Goal: Information Seeking & Learning: Check status

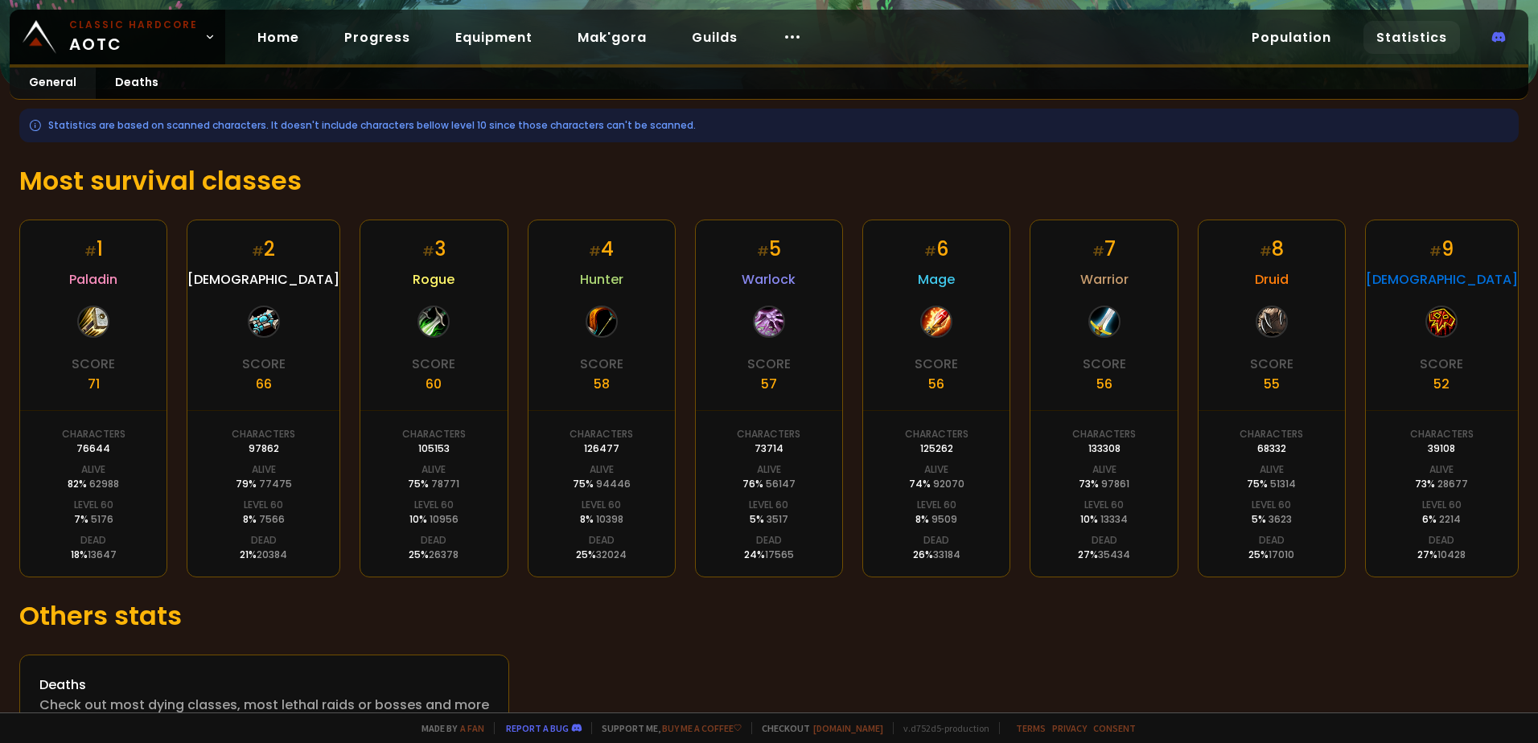
scroll to position [234, 0]
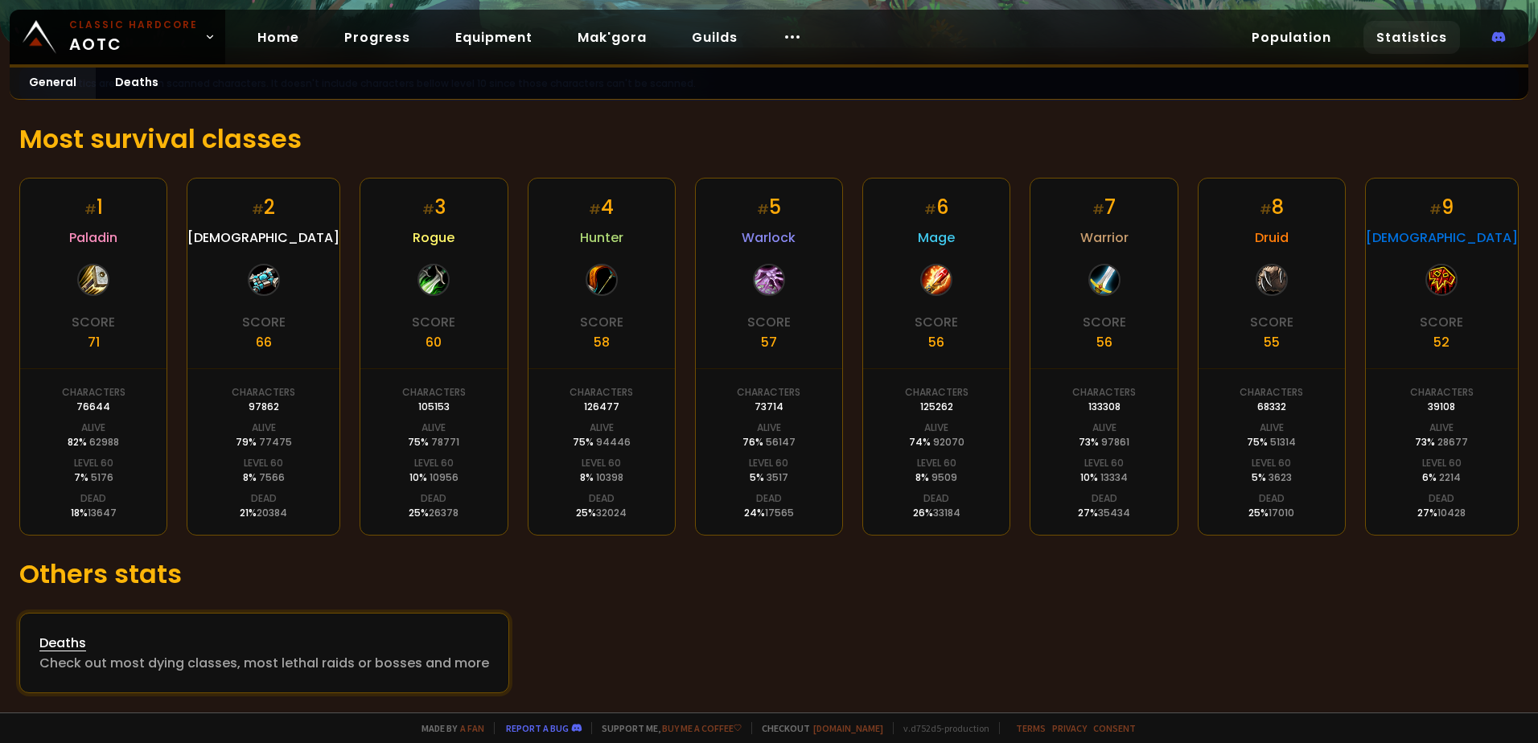
click at [164, 655] on div "Check out most dying classes, most lethal raids or bosses and more" at bounding box center [264, 663] width 450 height 20
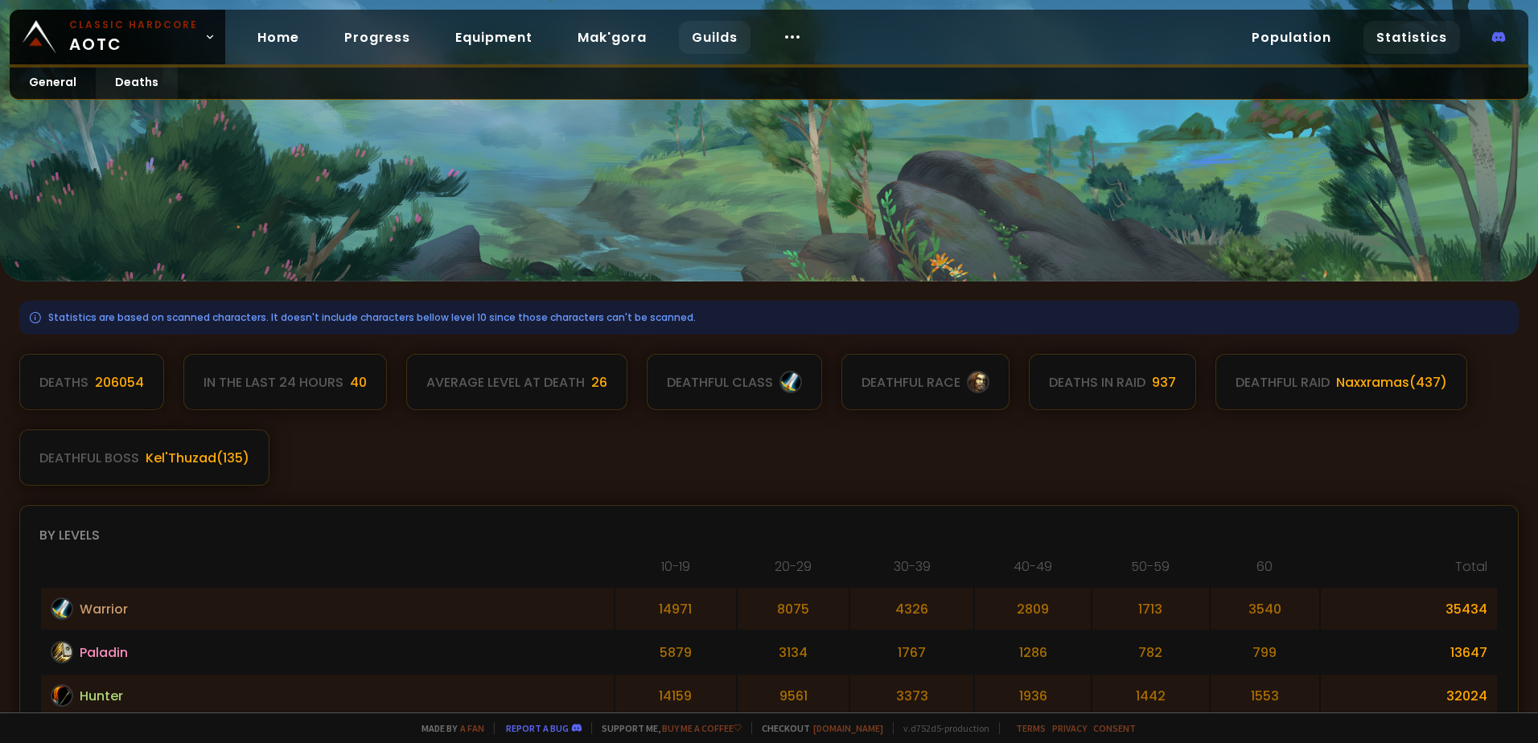
click at [682, 32] on link "Guilds" at bounding box center [715, 37] width 72 height 33
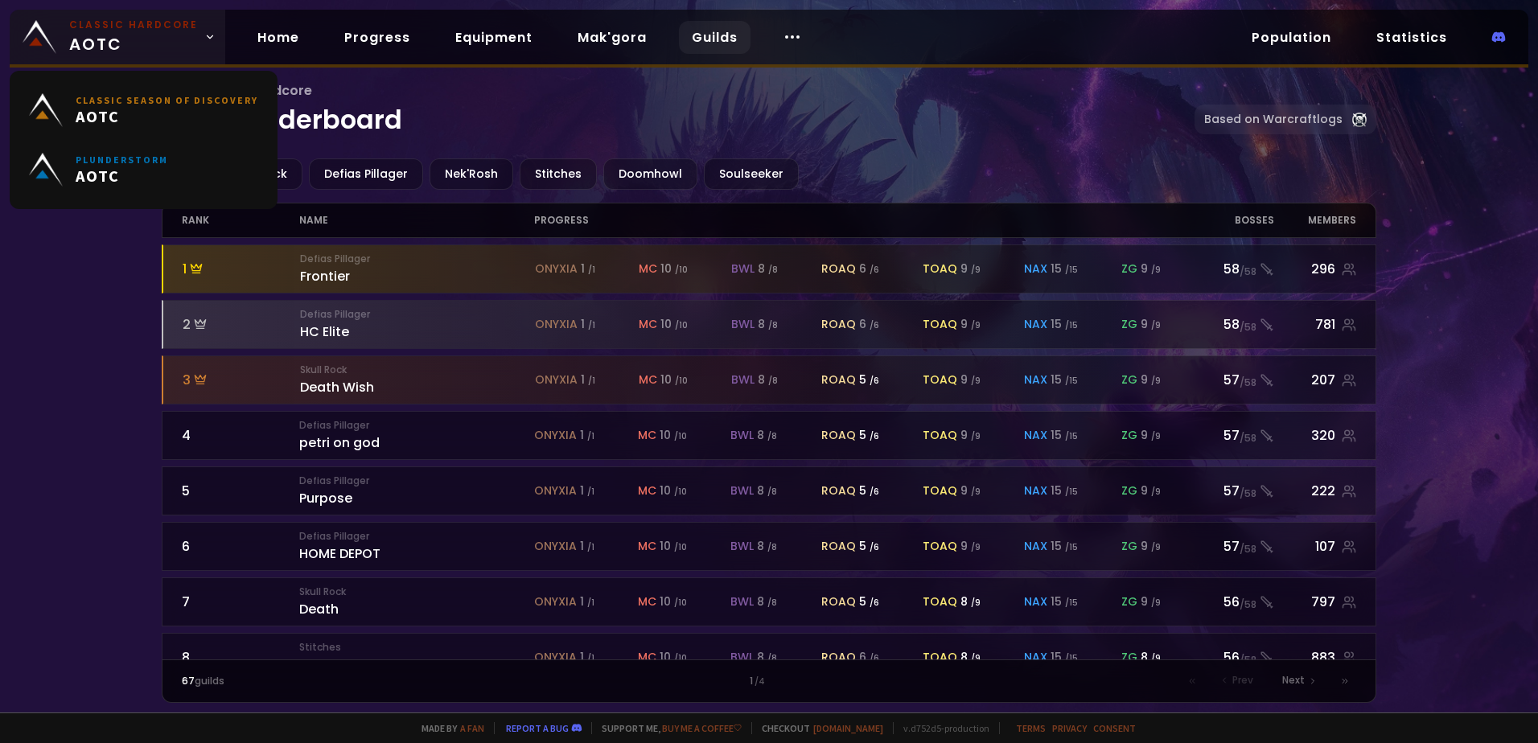
click at [197, 43] on link "Classic Hardcore AOTC" at bounding box center [118, 37] width 216 height 55
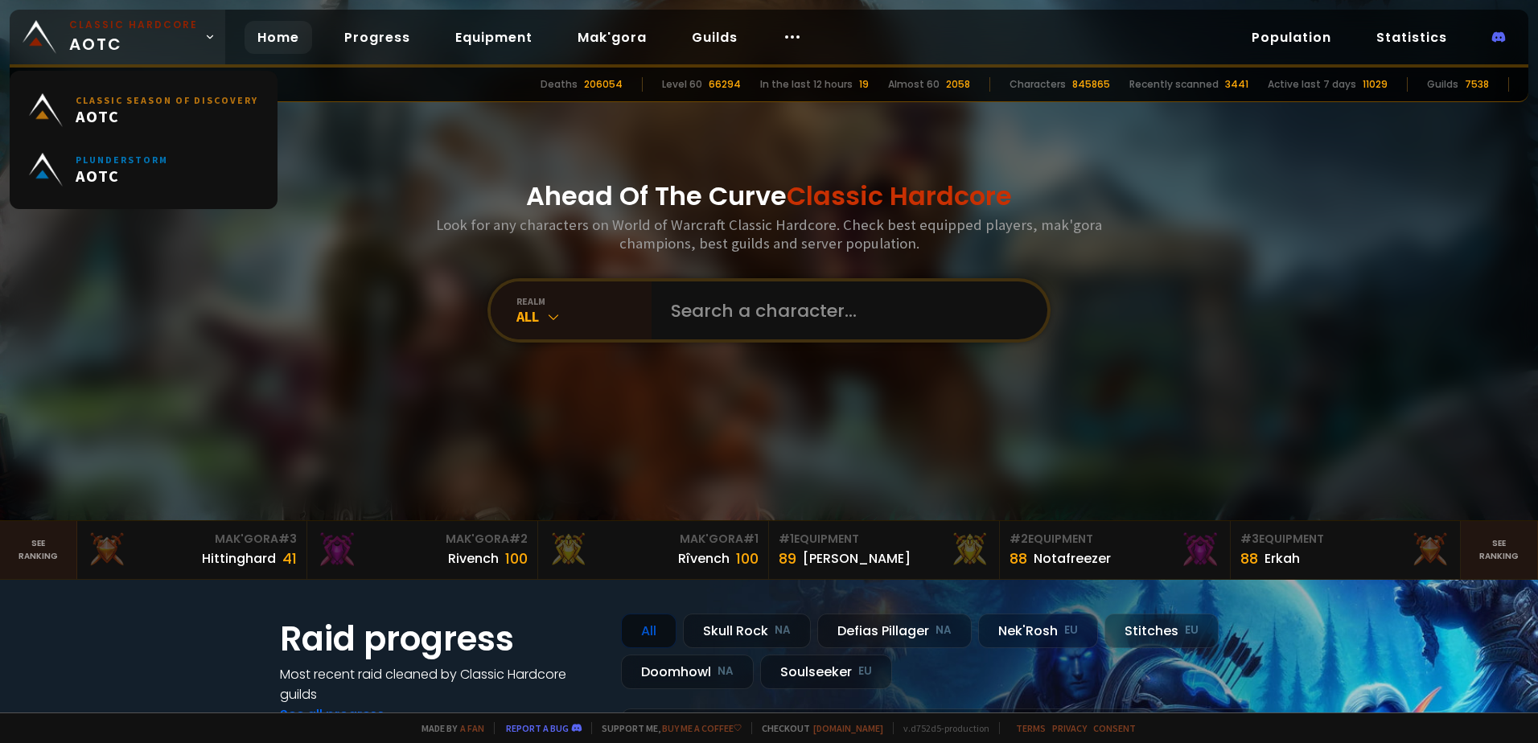
click at [197, 43] on link "Classic Hardcore AOTC" at bounding box center [118, 37] width 216 height 55
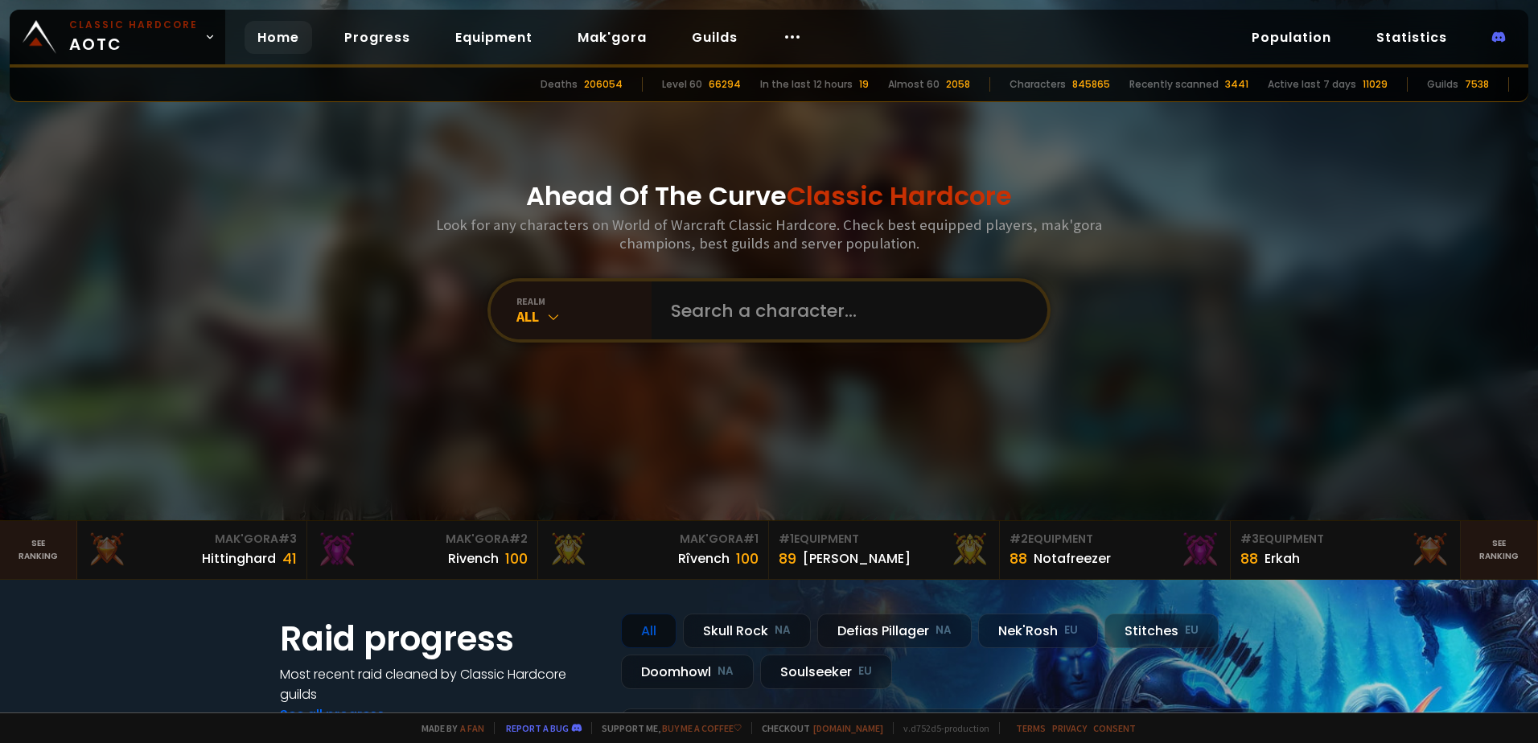
click at [341, 178] on div "Ahead Of The Curve Classic Hardcore Look for any characters on World of Warcraf…" at bounding box center [769, 260] width 969 height 520
click at [550, 310] on icon at bounding box center [553, 317] width 16 height 16
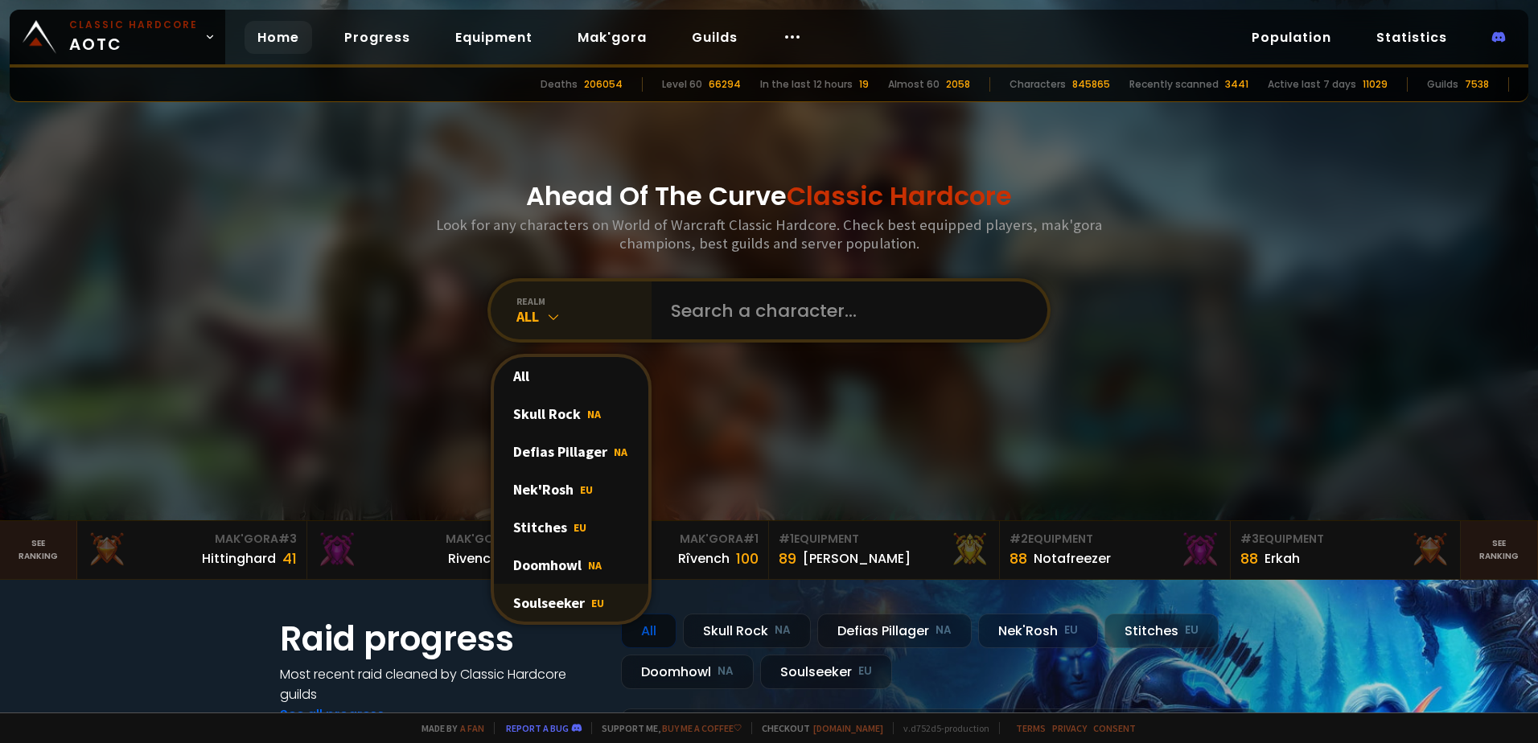
click at [579, 598] on div "Soulseeker EU" at bounding box center [571, 603] width 154 height 38
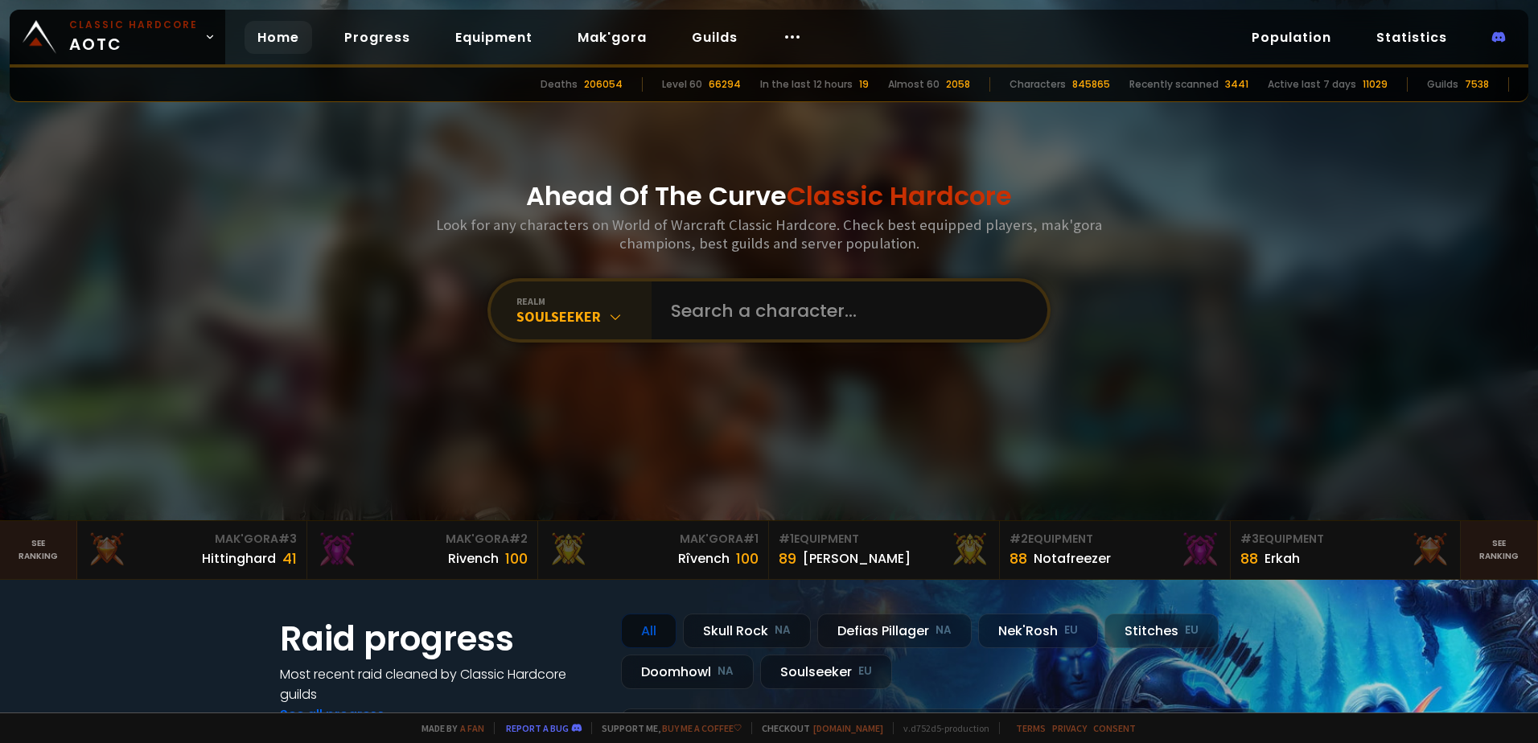
scroll to position [80, 0]
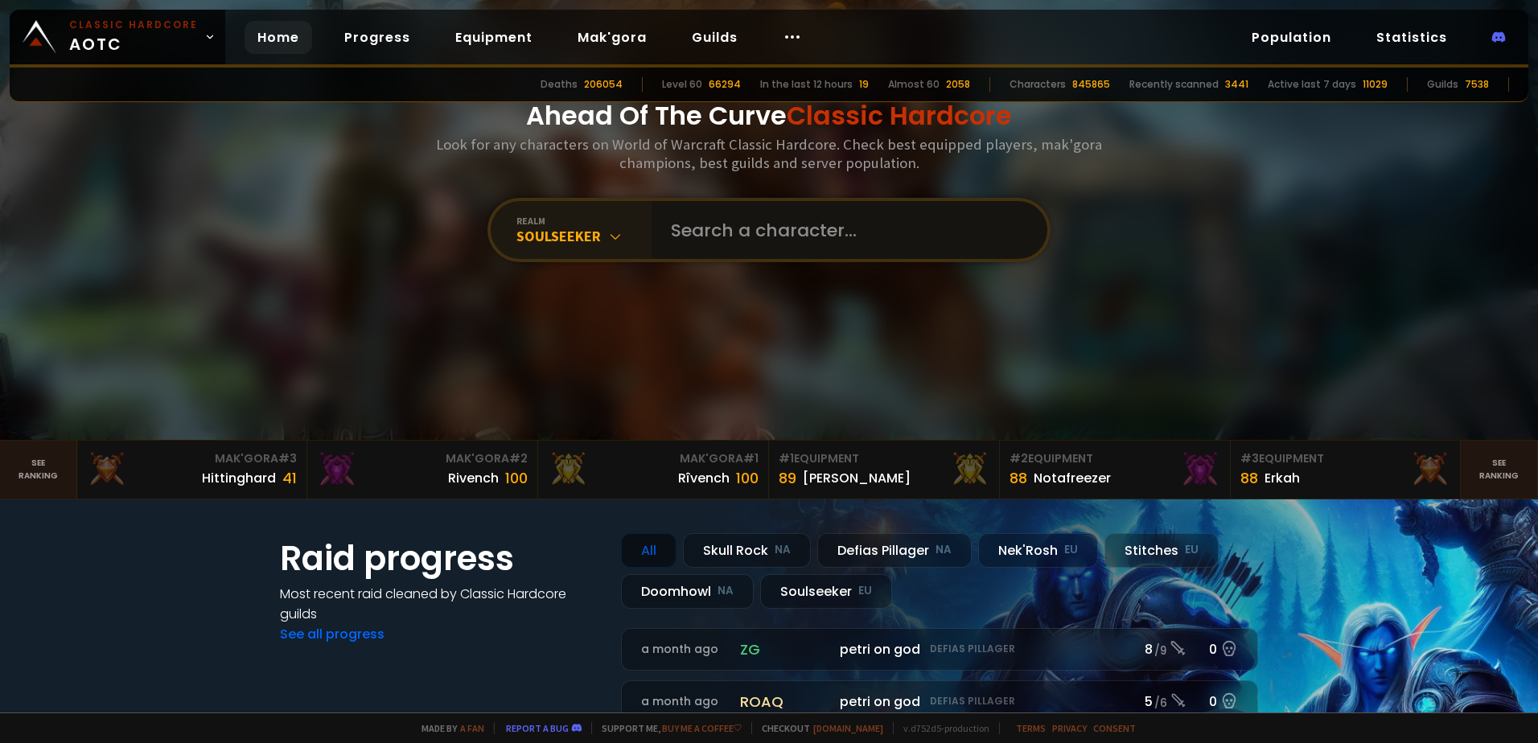
click at [818, 236] on input "text" at bounding box center [844, 230] width 367 height 58
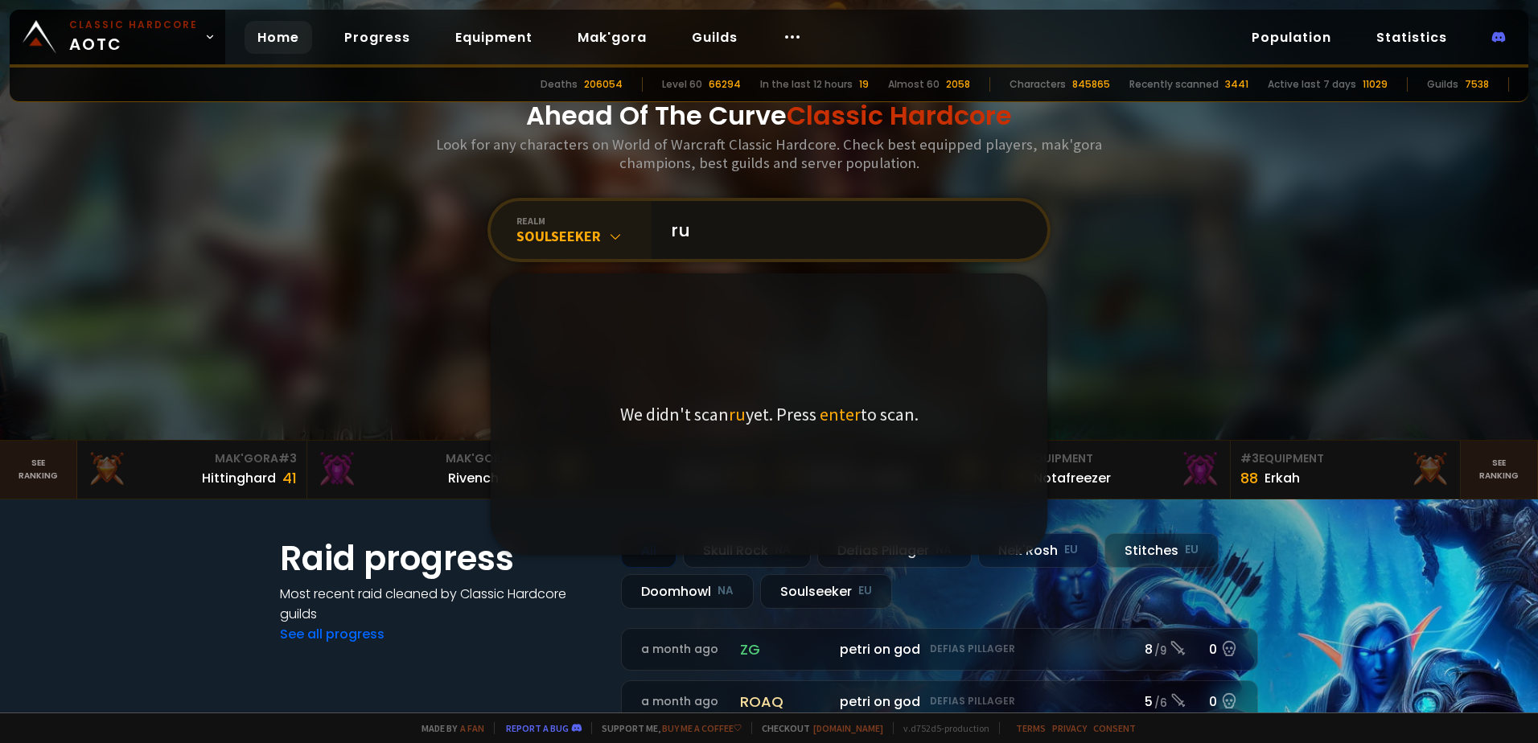
type input "r"
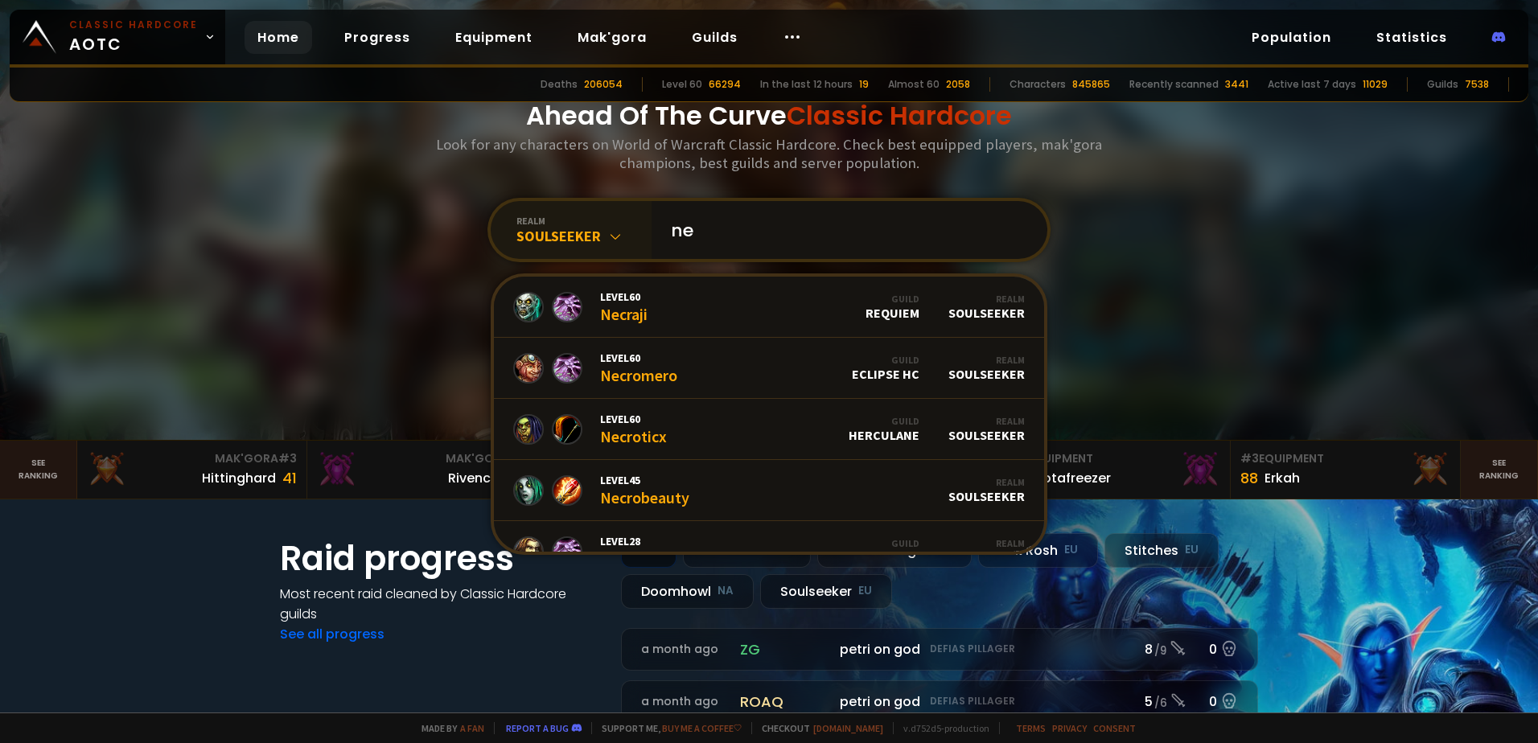
type input "n"
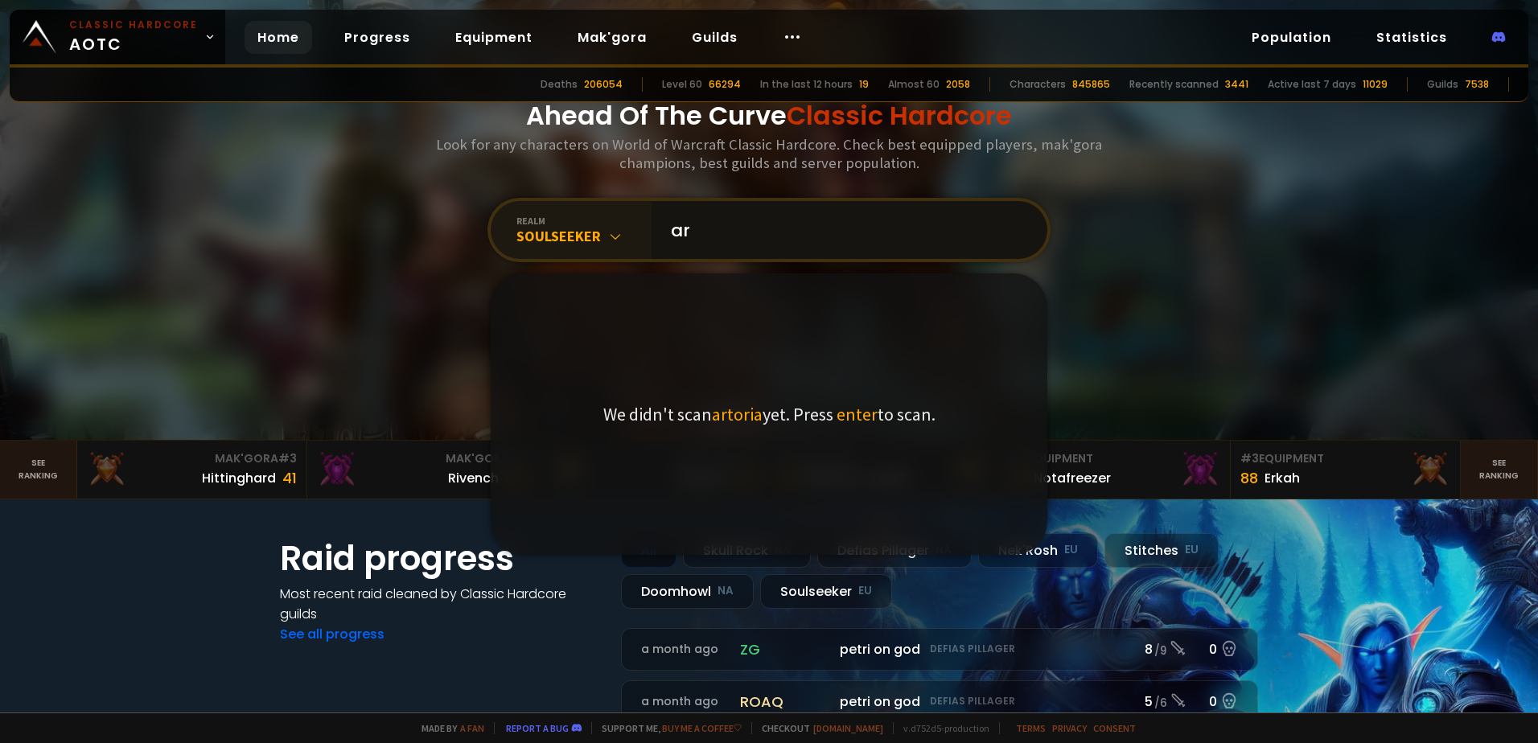
type input "a"
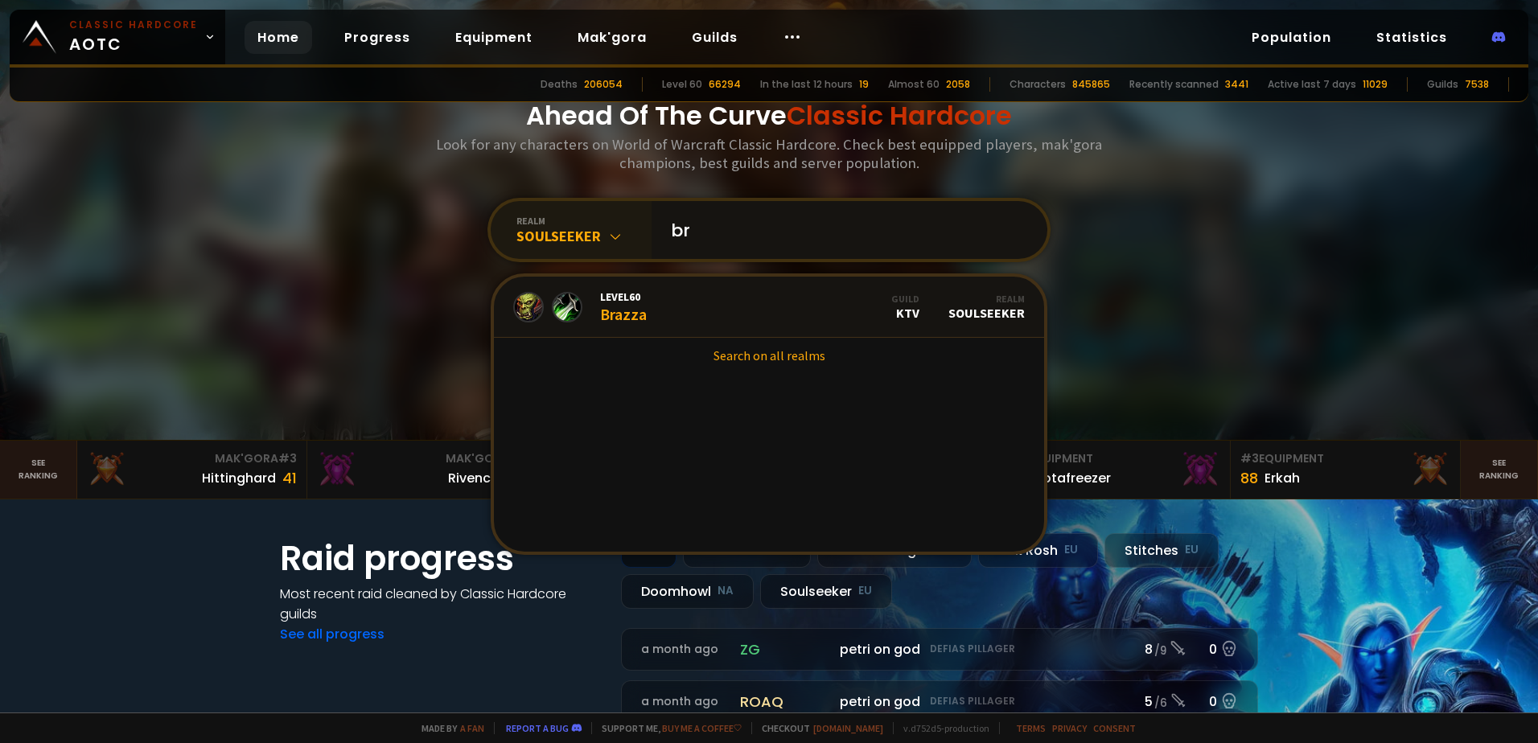
type input "b"
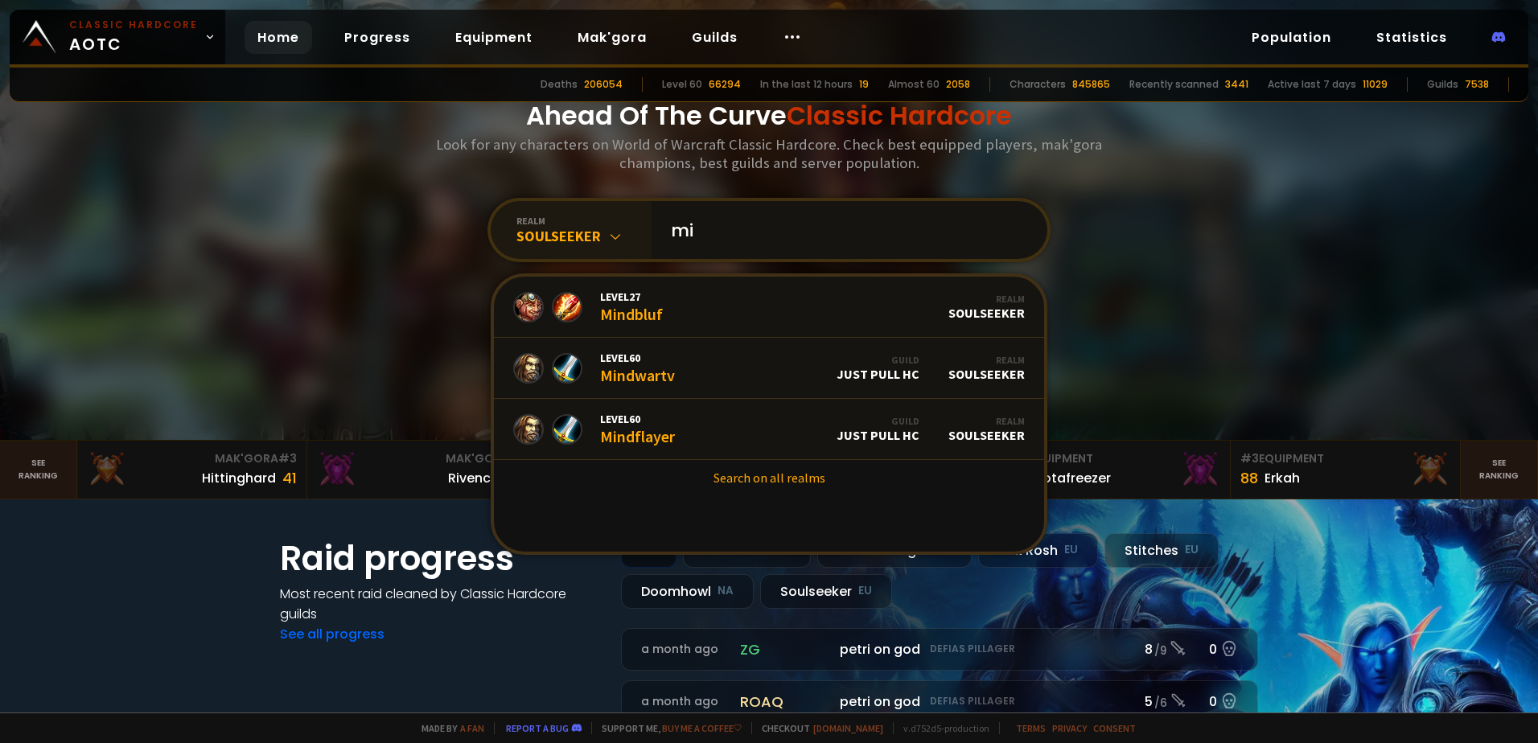
type input "m"
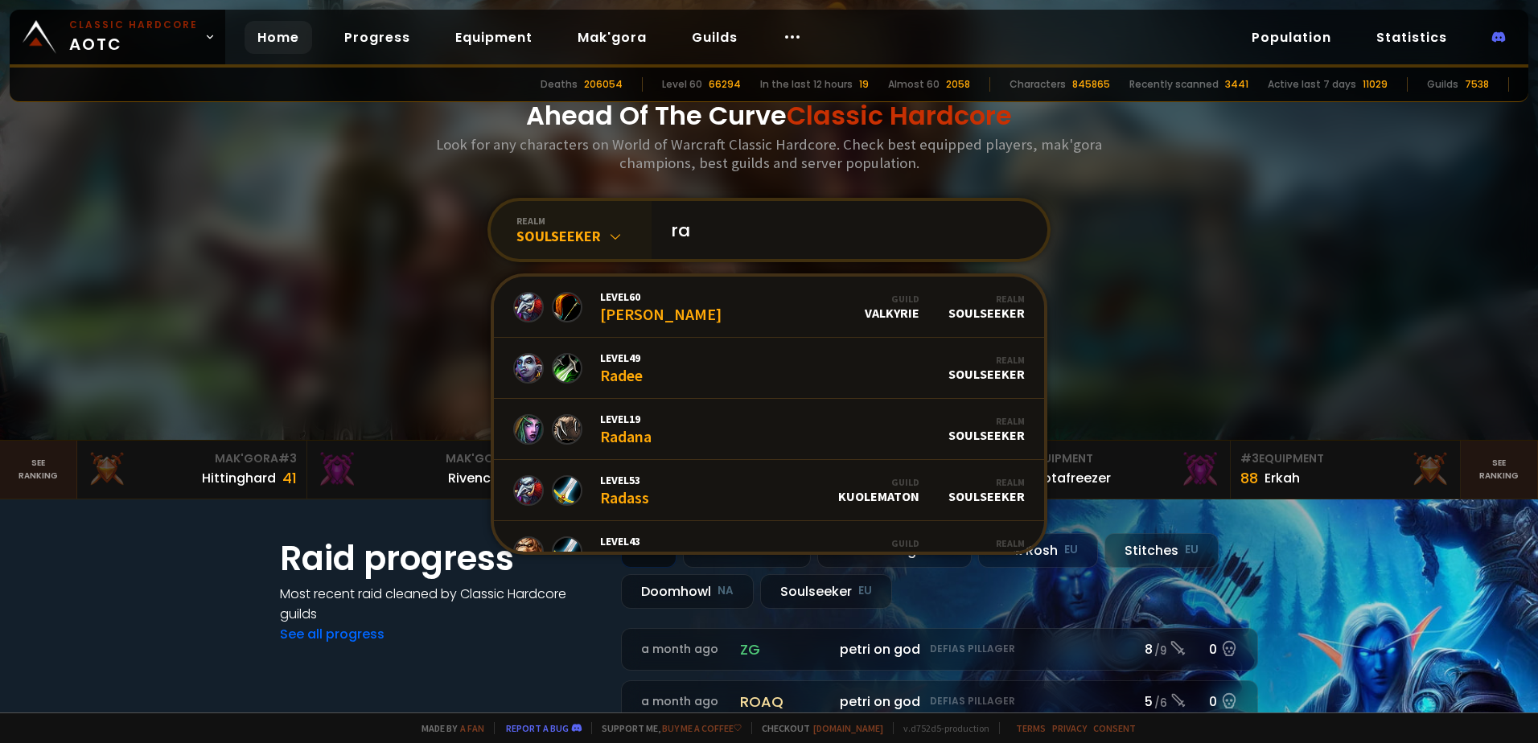
type input "r"
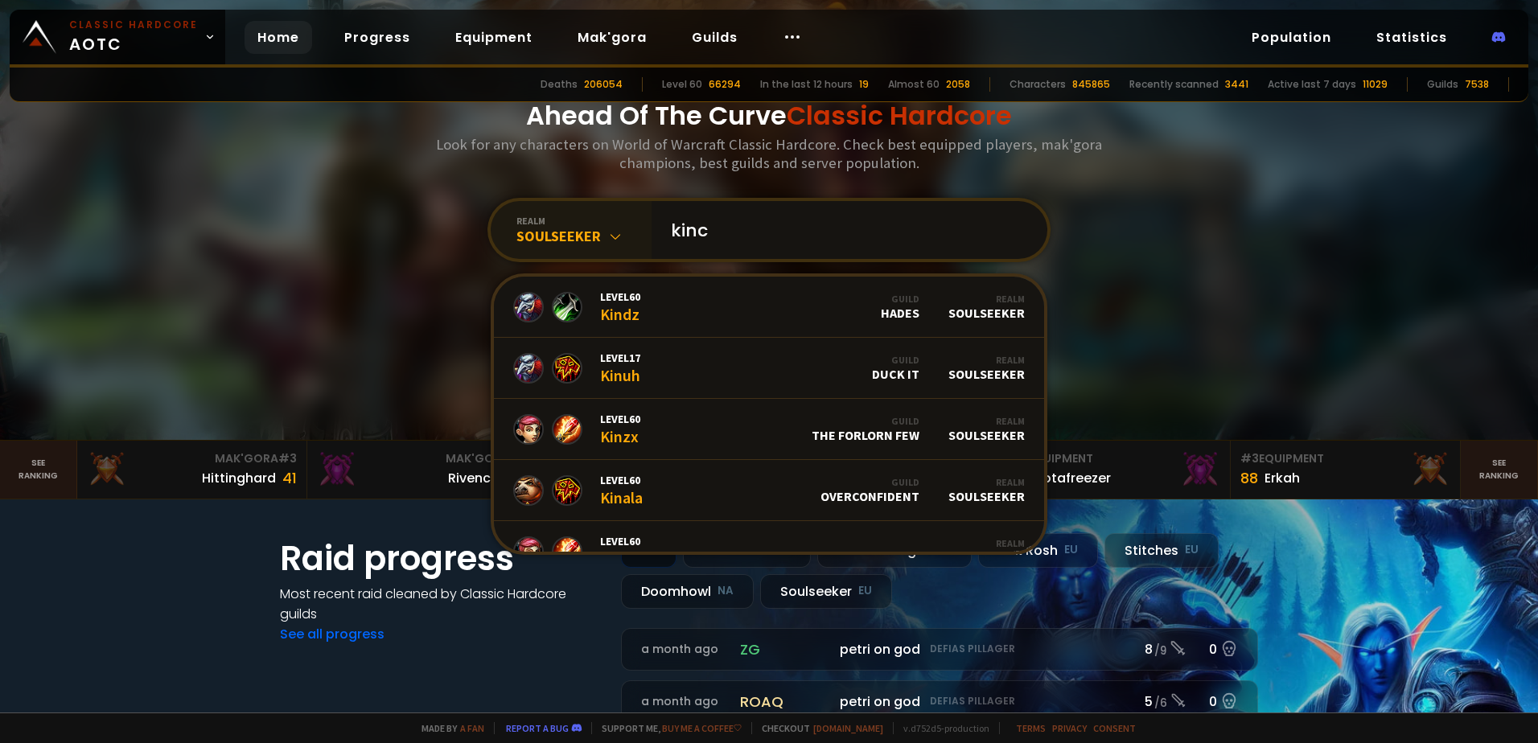
type input "kinco"
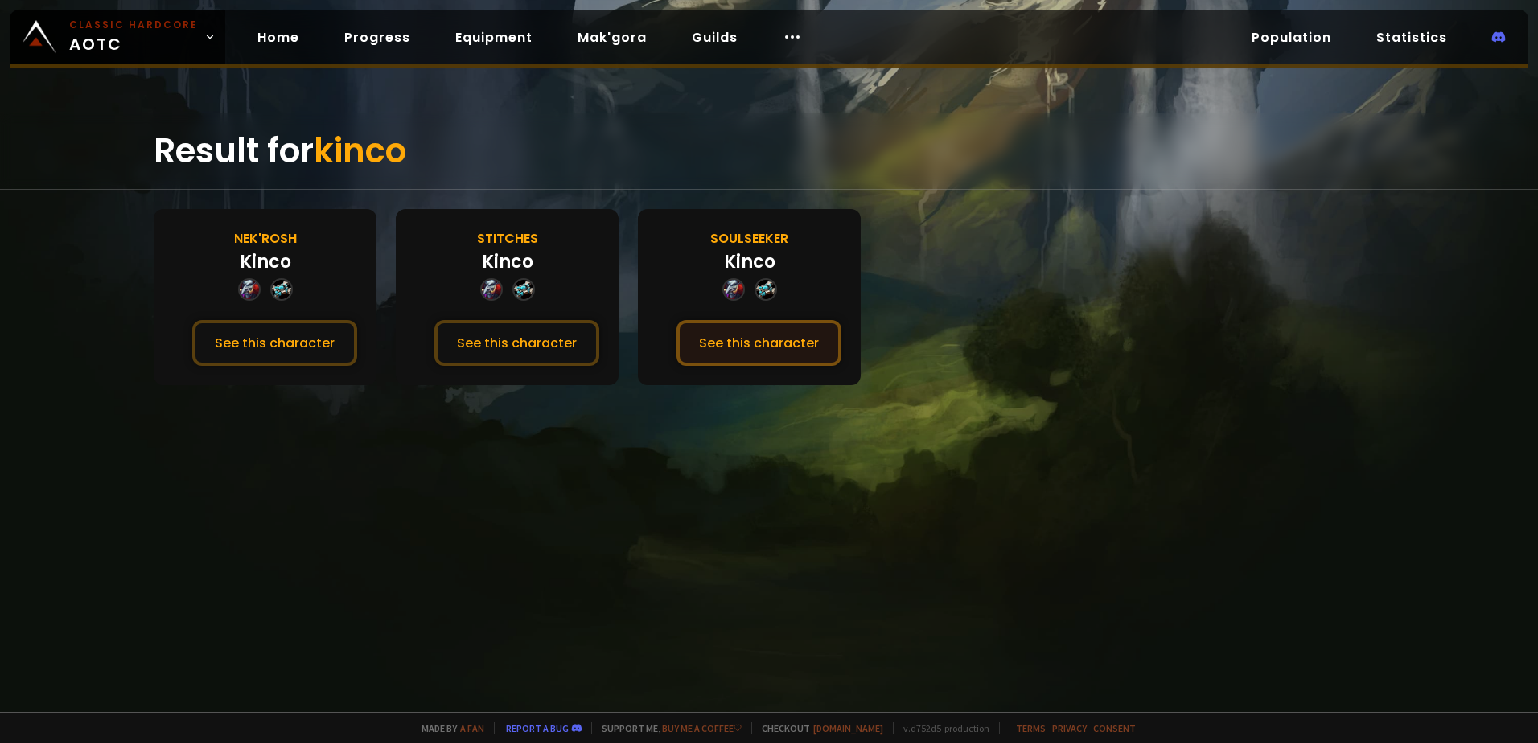
click at [778, 349] on button "See this character" at bounding box center [758, 343] width 165 height 46
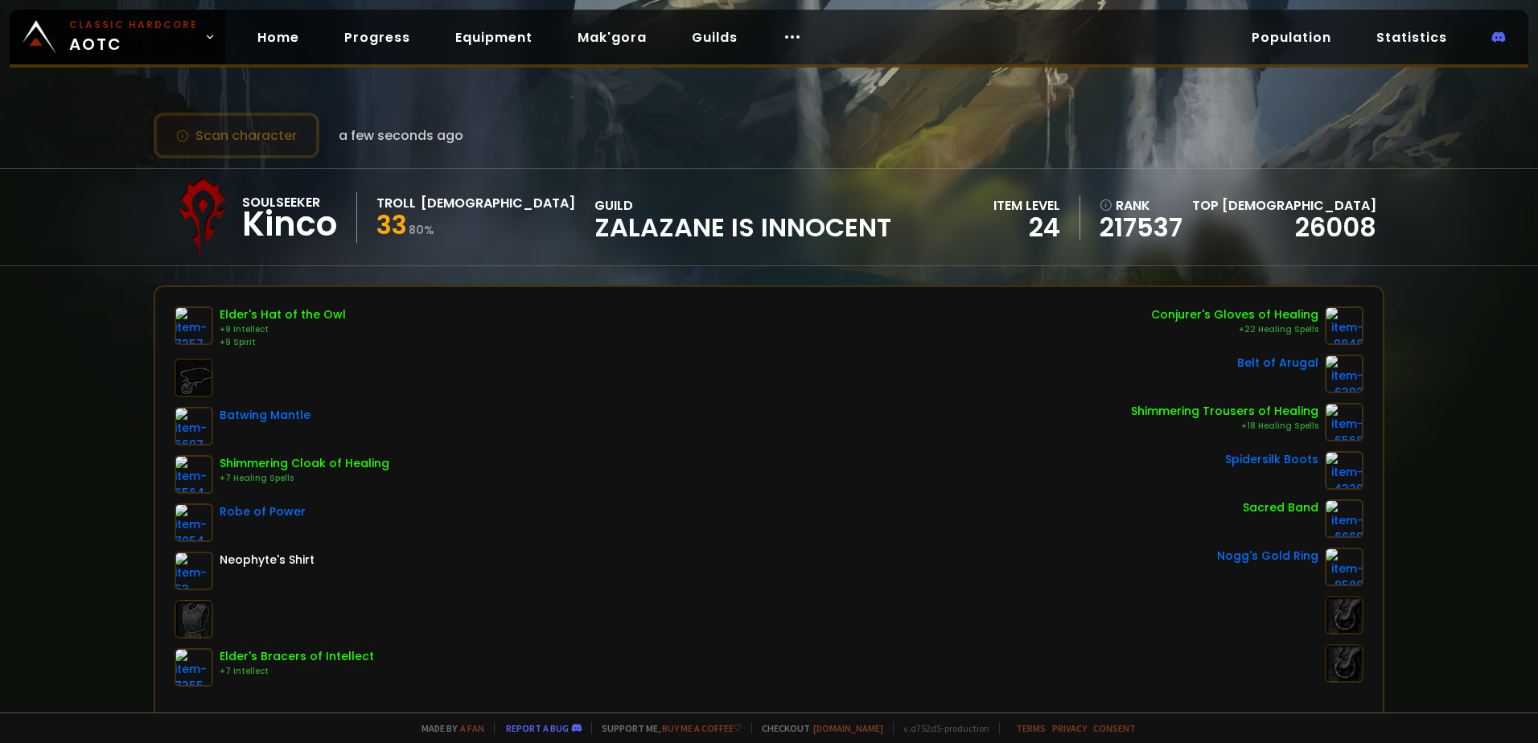
click at [220, 139] on button "Scan character" at bounding box center [237, 136] width 166 height 46
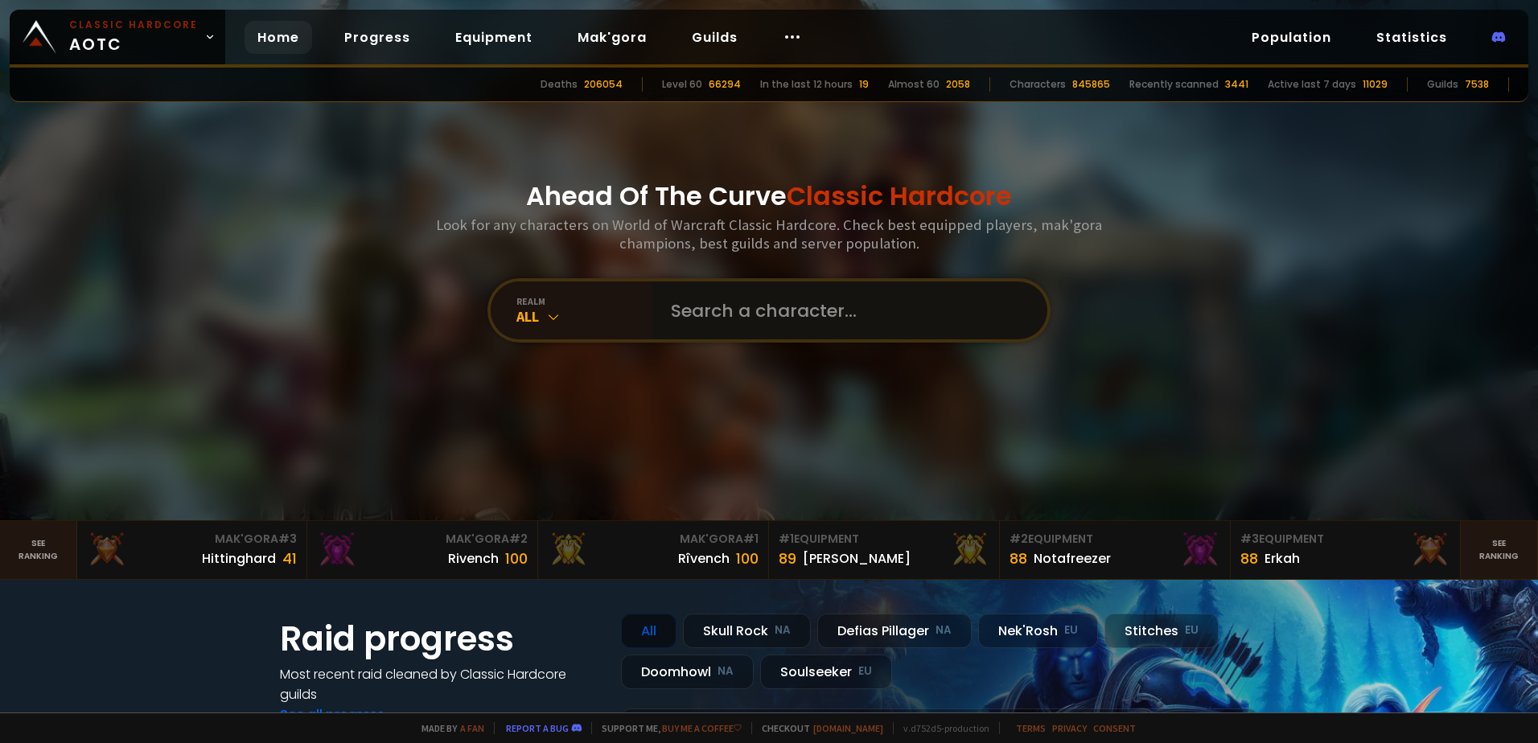
click at [738, 306] on input "text" at bounding box center [844, 310] width 367 height 58
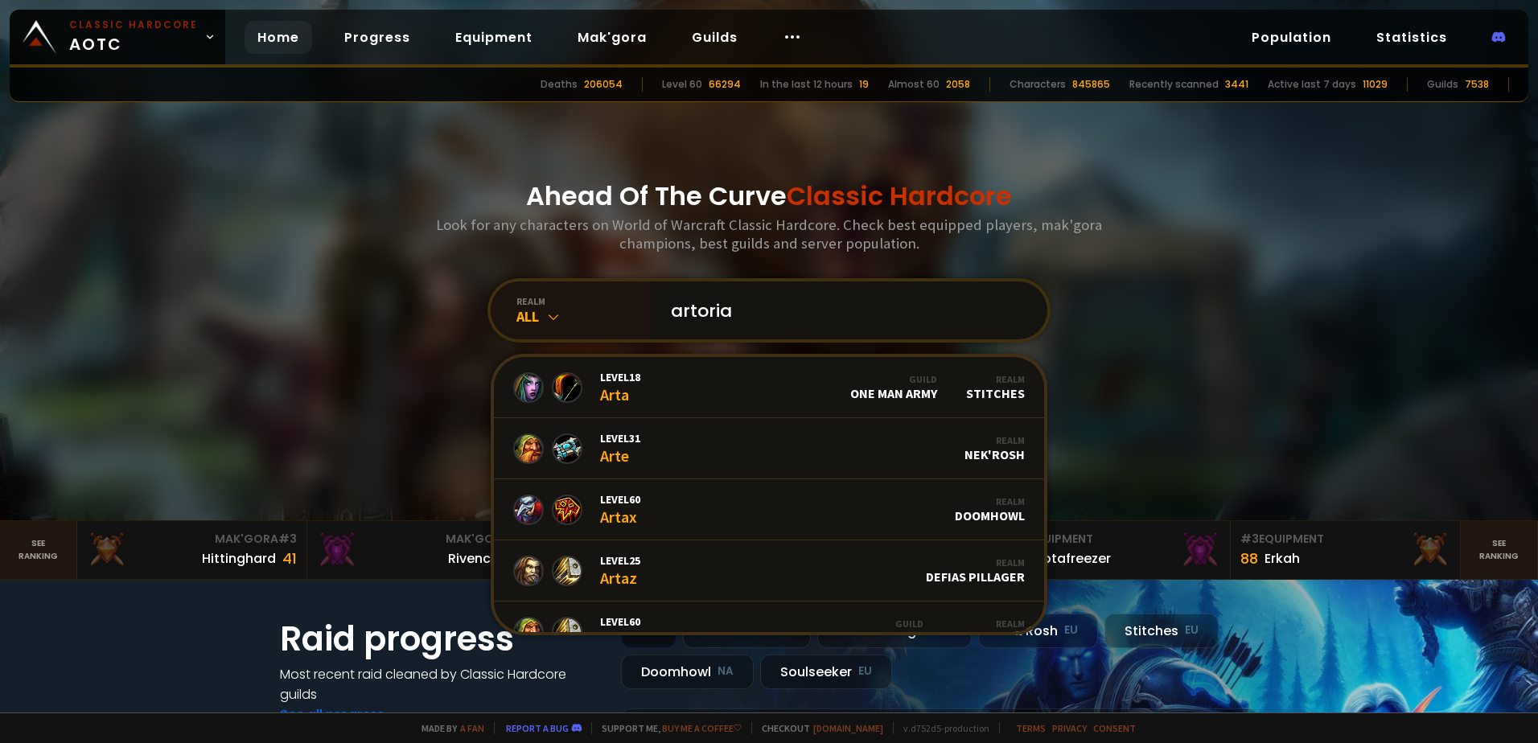
type input "artorias"
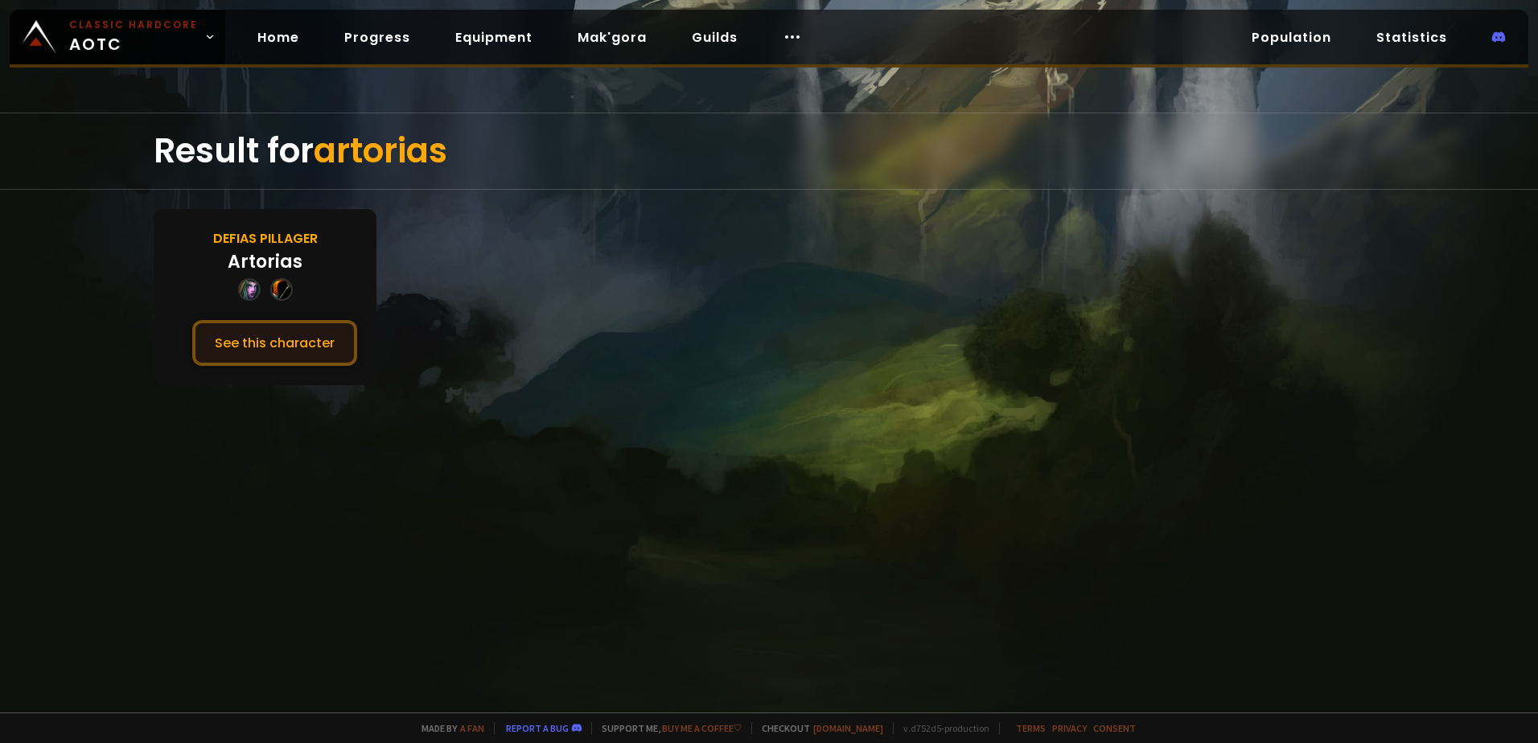
click at [273, 347] on button "See this character" at bounding box center [274, 343] width 165 height 46
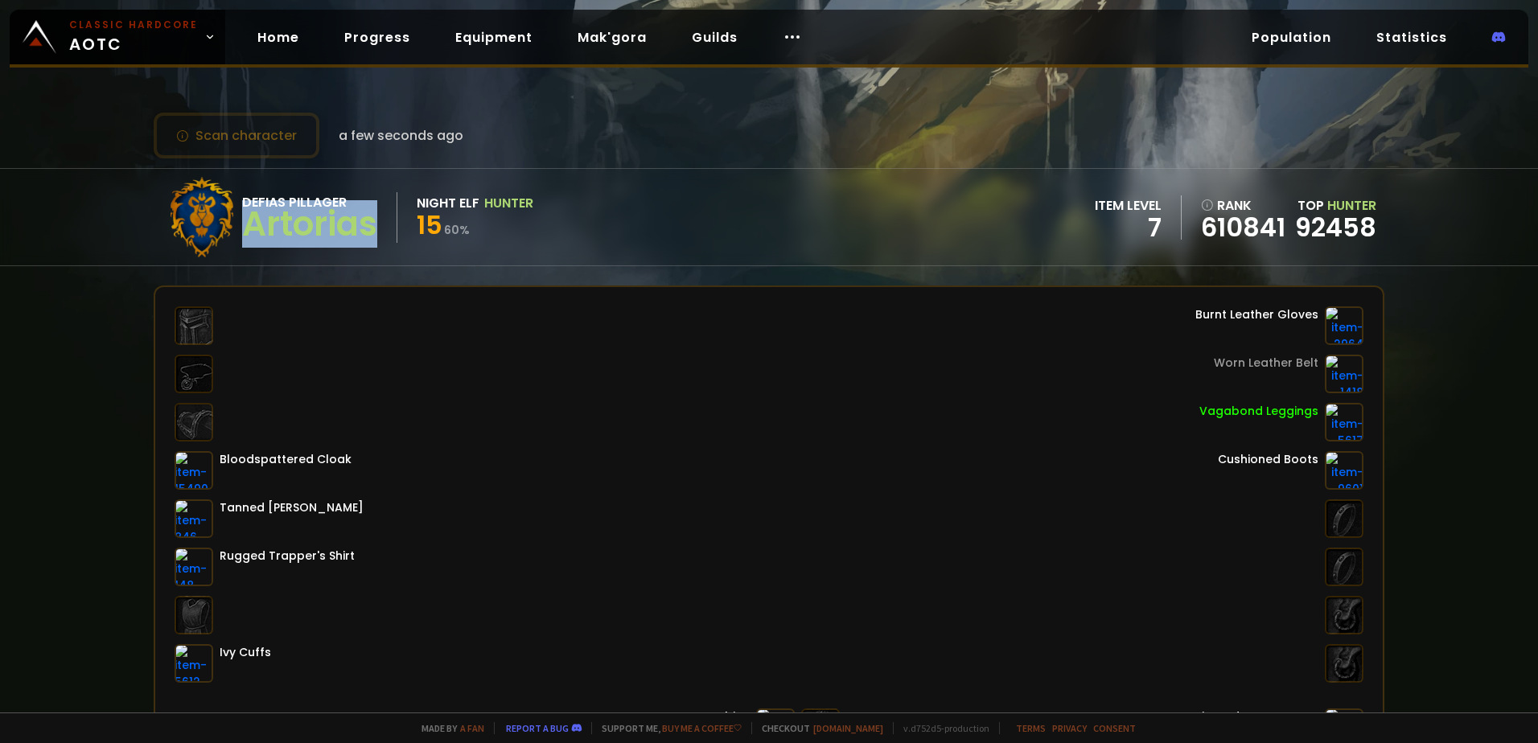
drag, startPoint x: 246, startPoint y: 231, endPoint x: 384, endPoint y: 231, distance: 138.3
click at [384, 231] on div "Defias Pillager Artorias" at bounding box center [319, 217] width 155 height 51
drag, startPoint x: 384, startPoint y: 231, endPoint x: 337, endPoint y: 229, distance: 47.5
copy div "Artorias"
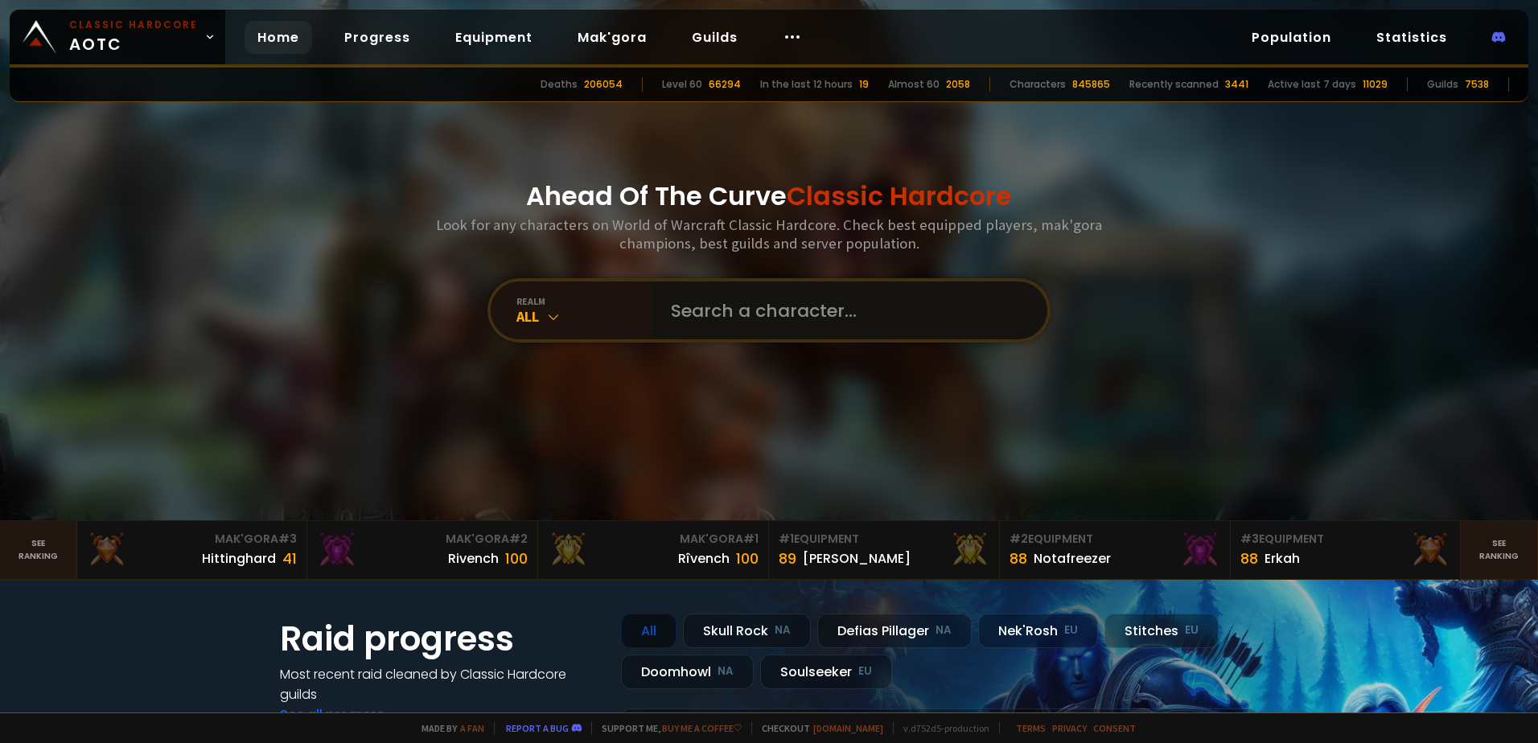
click at [749, 318] on input "text" at bounding box center [844, 310] width 367 height 58
paste input "ArtØrias"
type input "ArtØrias"
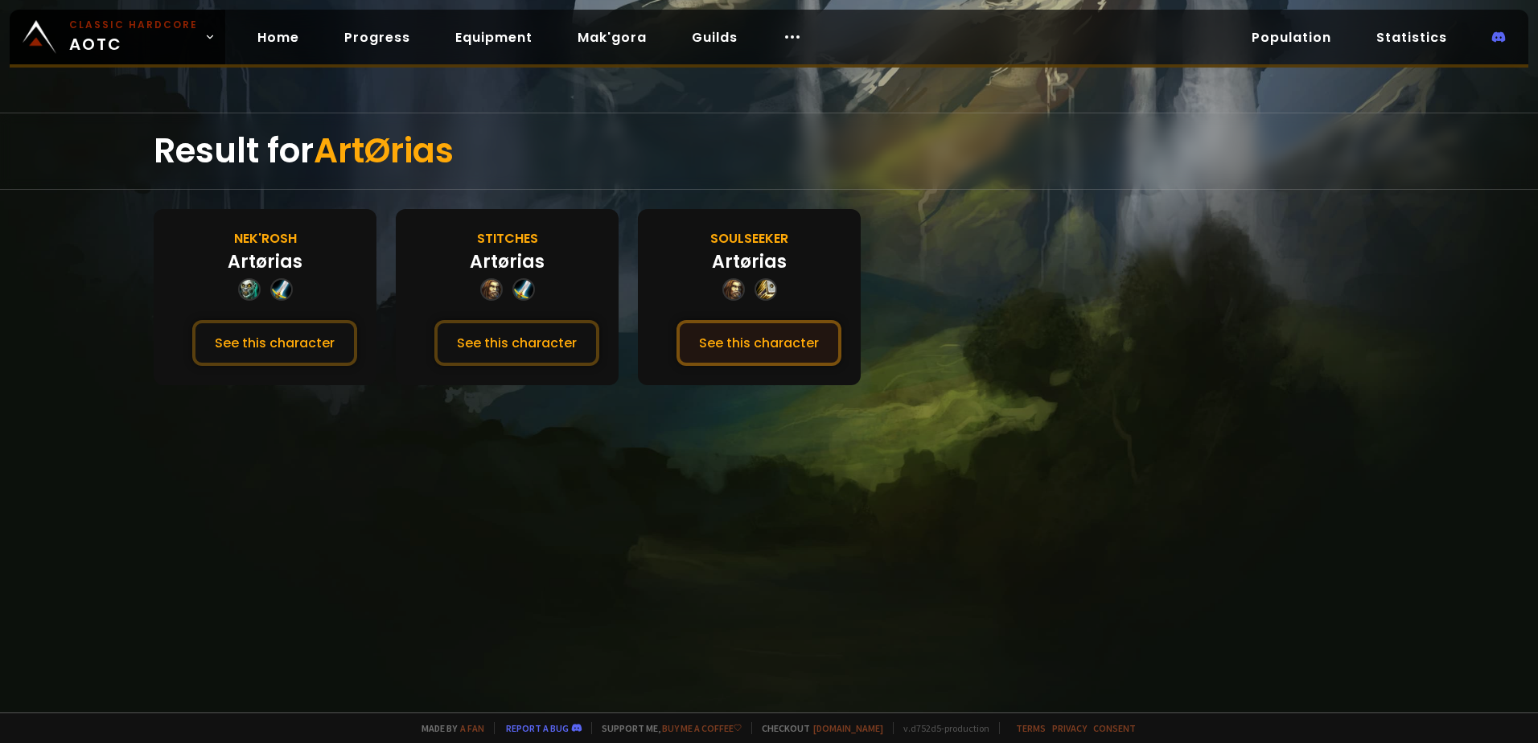
click at [759, 335] on button "See this character" at bounding box center [758, 343] width 165 height 46
click at [486, 336] on button "See this character" at bounding box center [516, 343] width 165 height 46
click at [316, 328] on button "See this character" at bounding box center [274, 343] width 165 height 46
